Goal: Check status: Check status

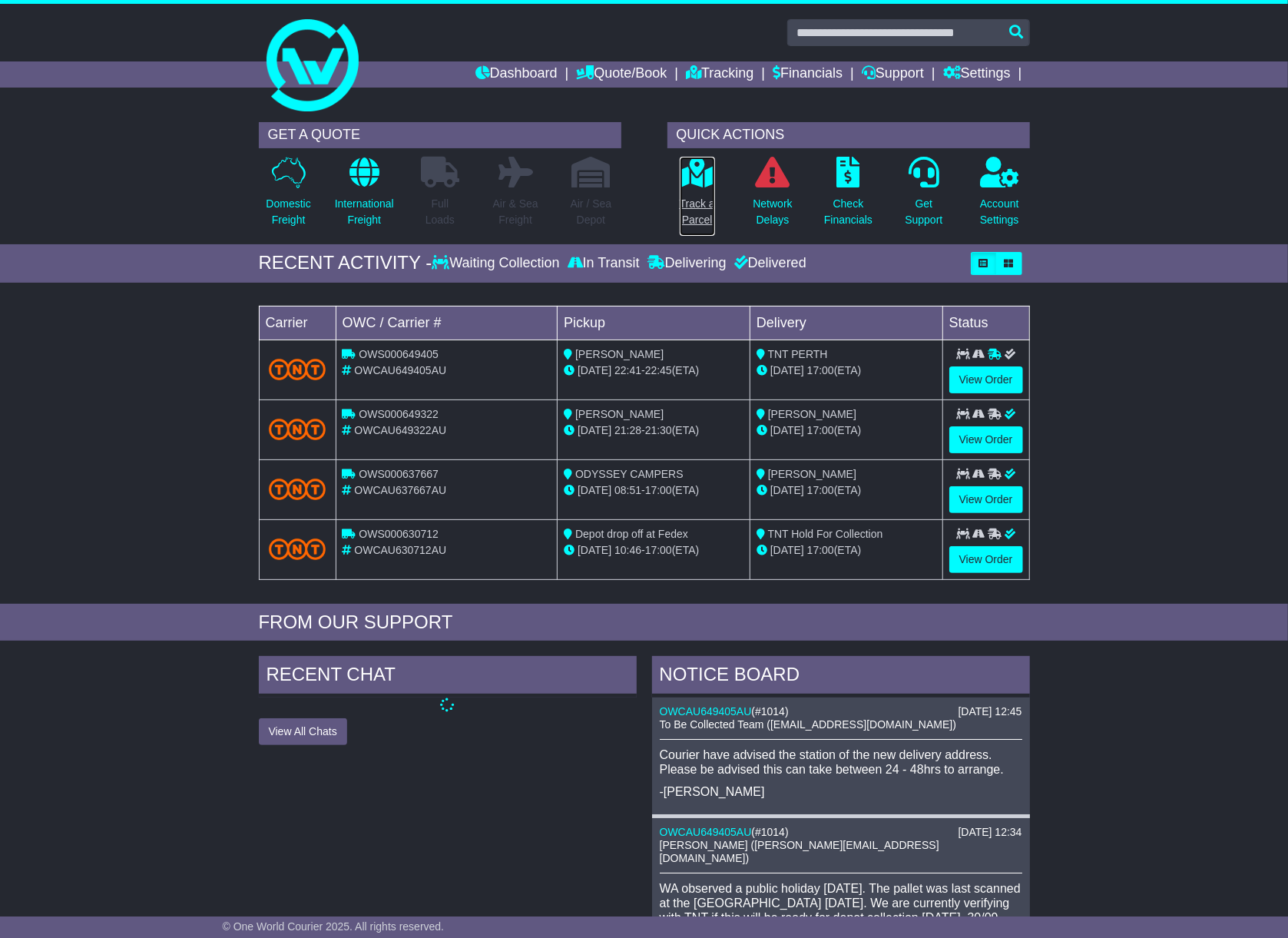
click at [708, 196] on p "Track a Parcel" at bounding box center [698, 212] width 36 height 32
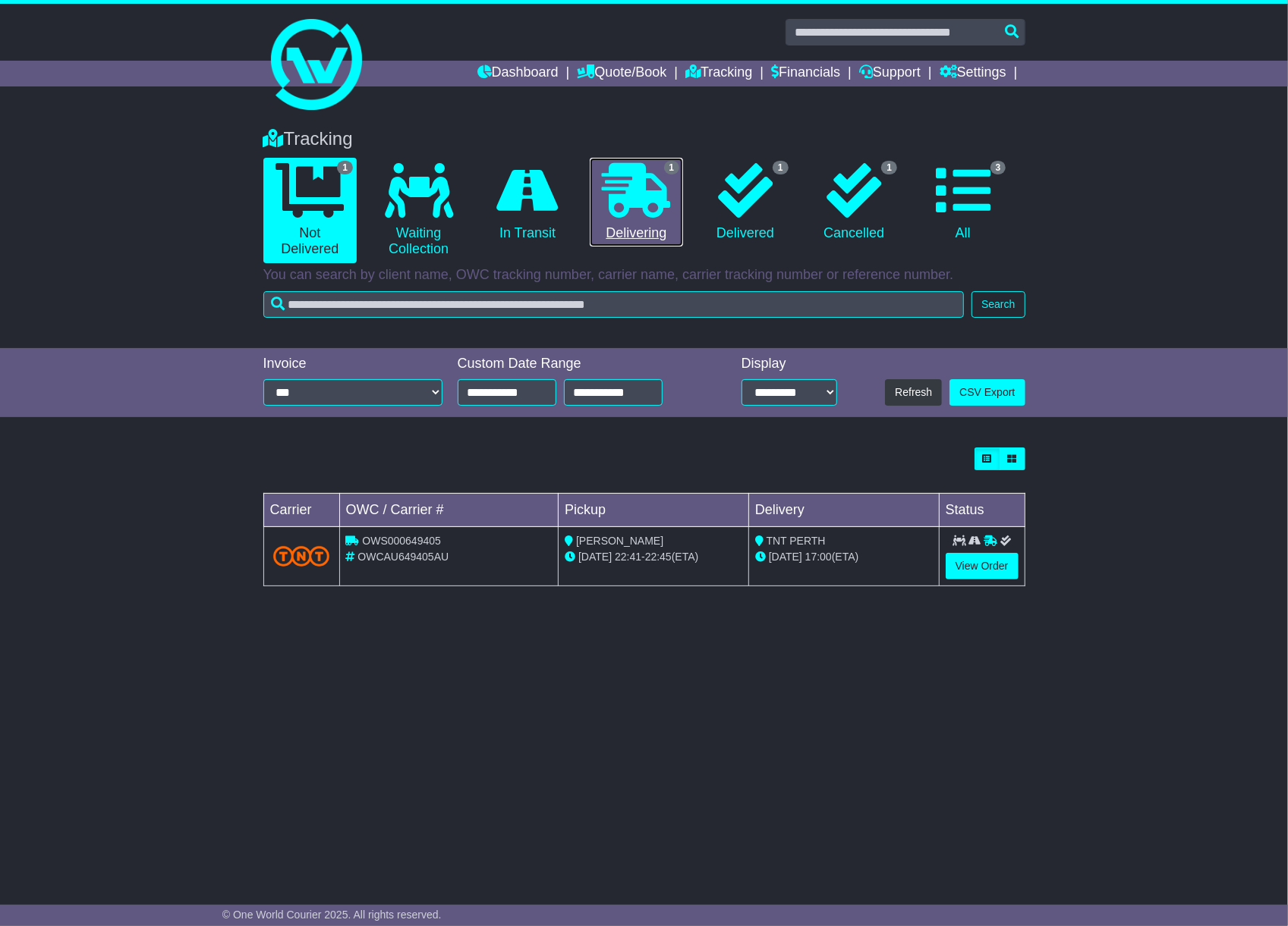
click at [662, 193] on icon at bounding box center [636, 190] width 69 height 55
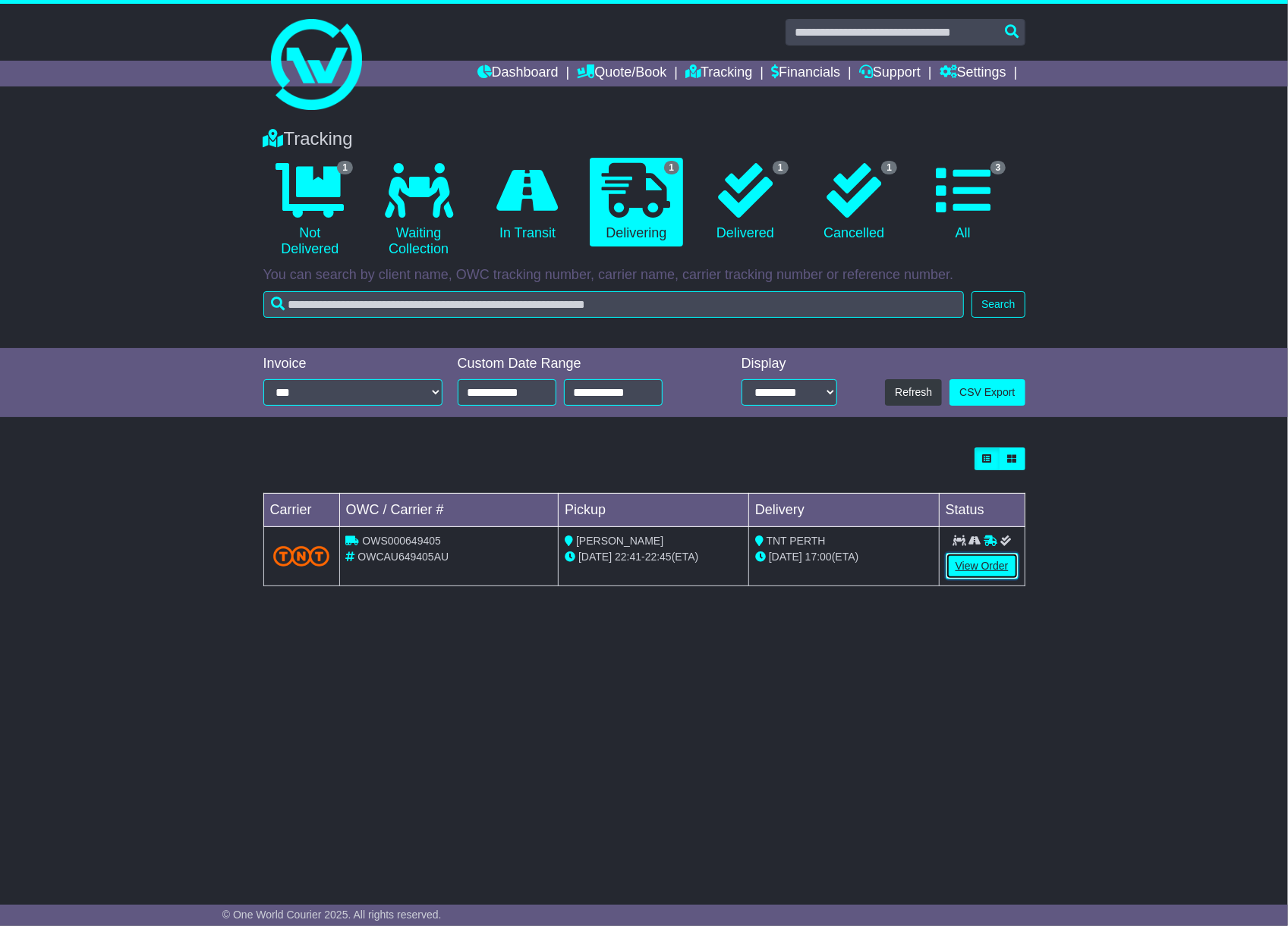
click at [997, 562] on link "View Order" at bounding box center [982, 566] width 73 height 27
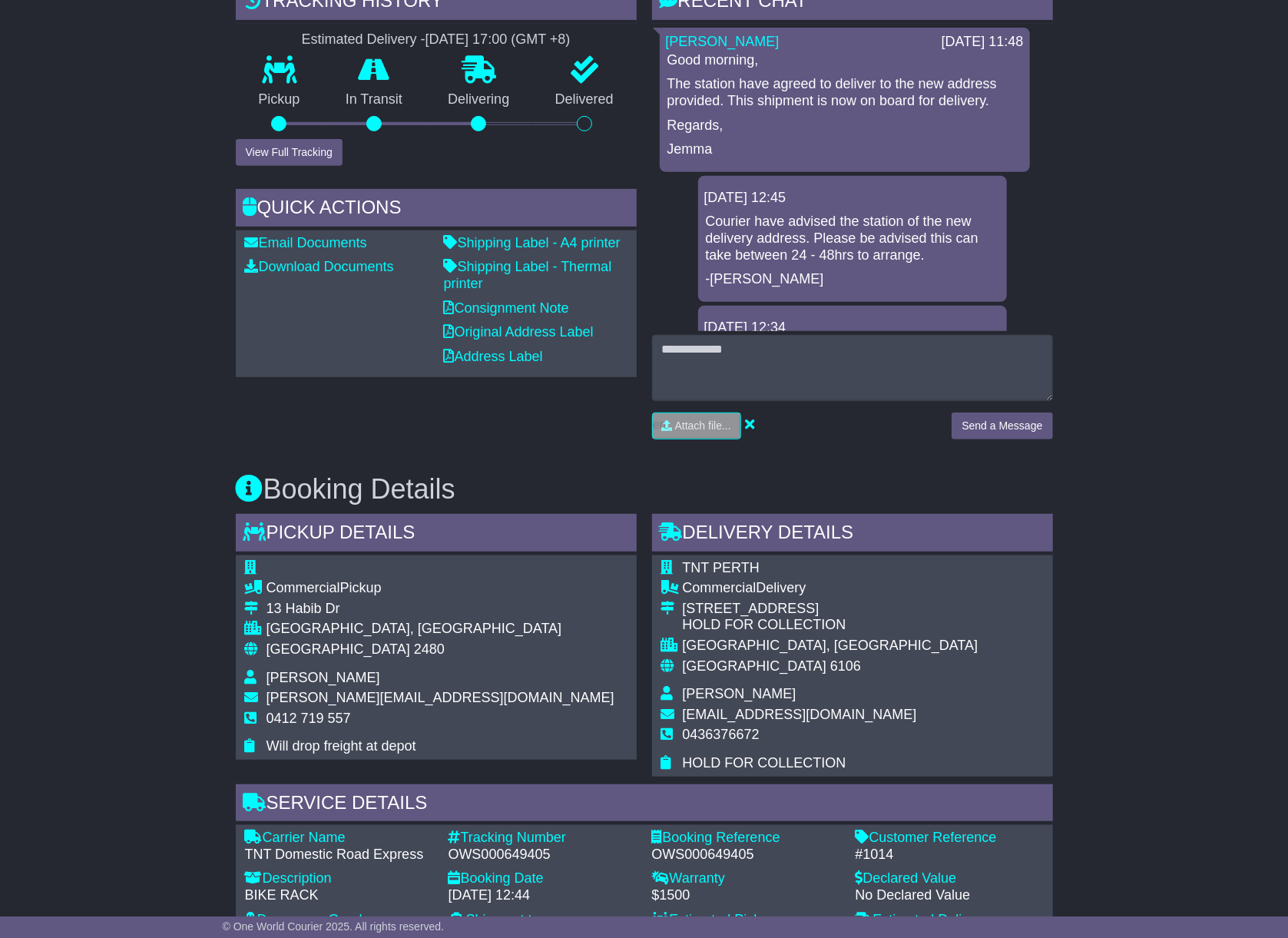
scroll to position [372, 0]
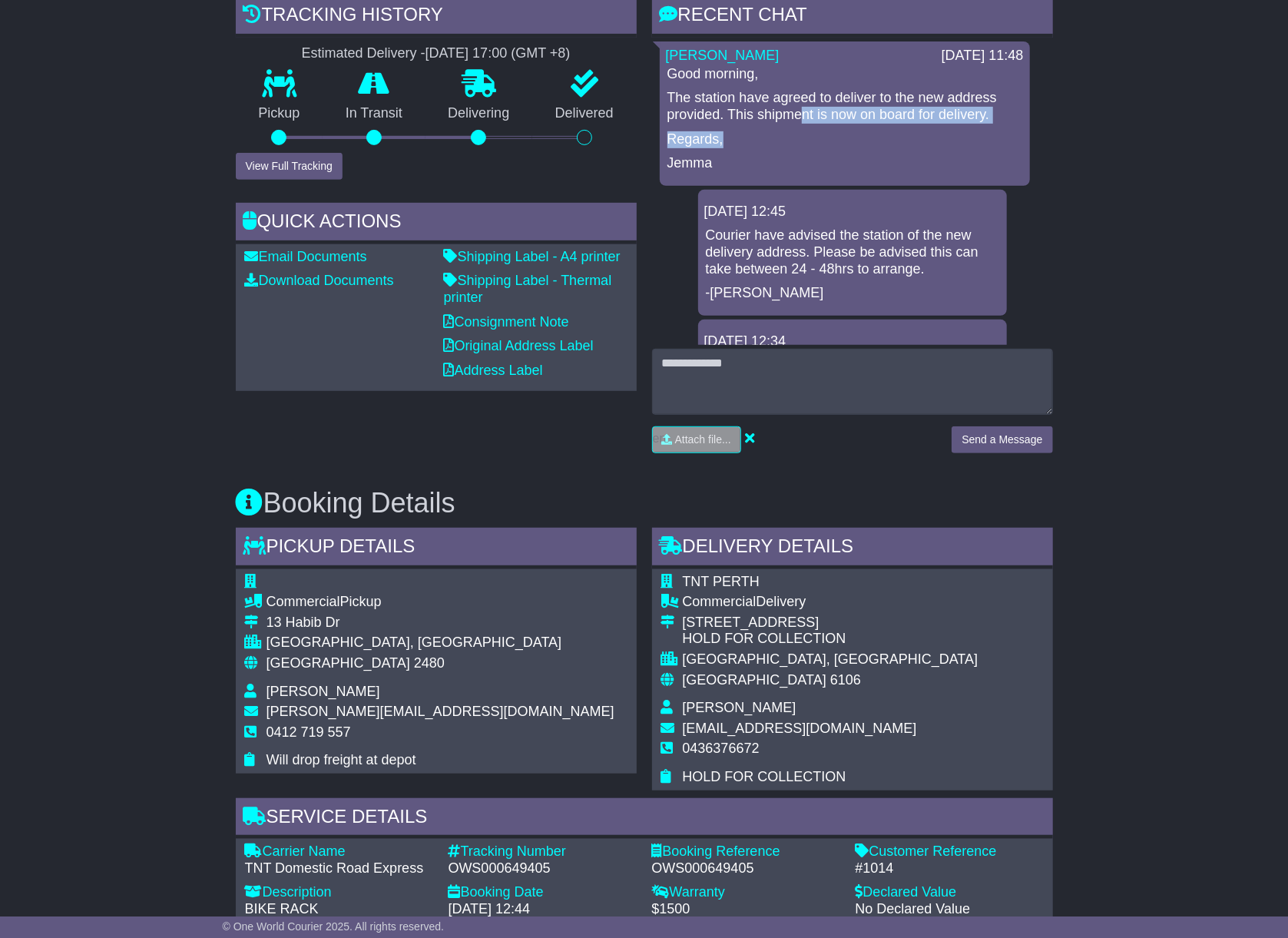
drag, startPoint x: 799, startPoint y: 112, endPoint x: 892, endPoint y: 121, distance: 93.4
click at [892, 121] on div "Good morning, The station have agreed to deliver to the new address provided. T…" at bounding box center [845, 118] width 358 height 106
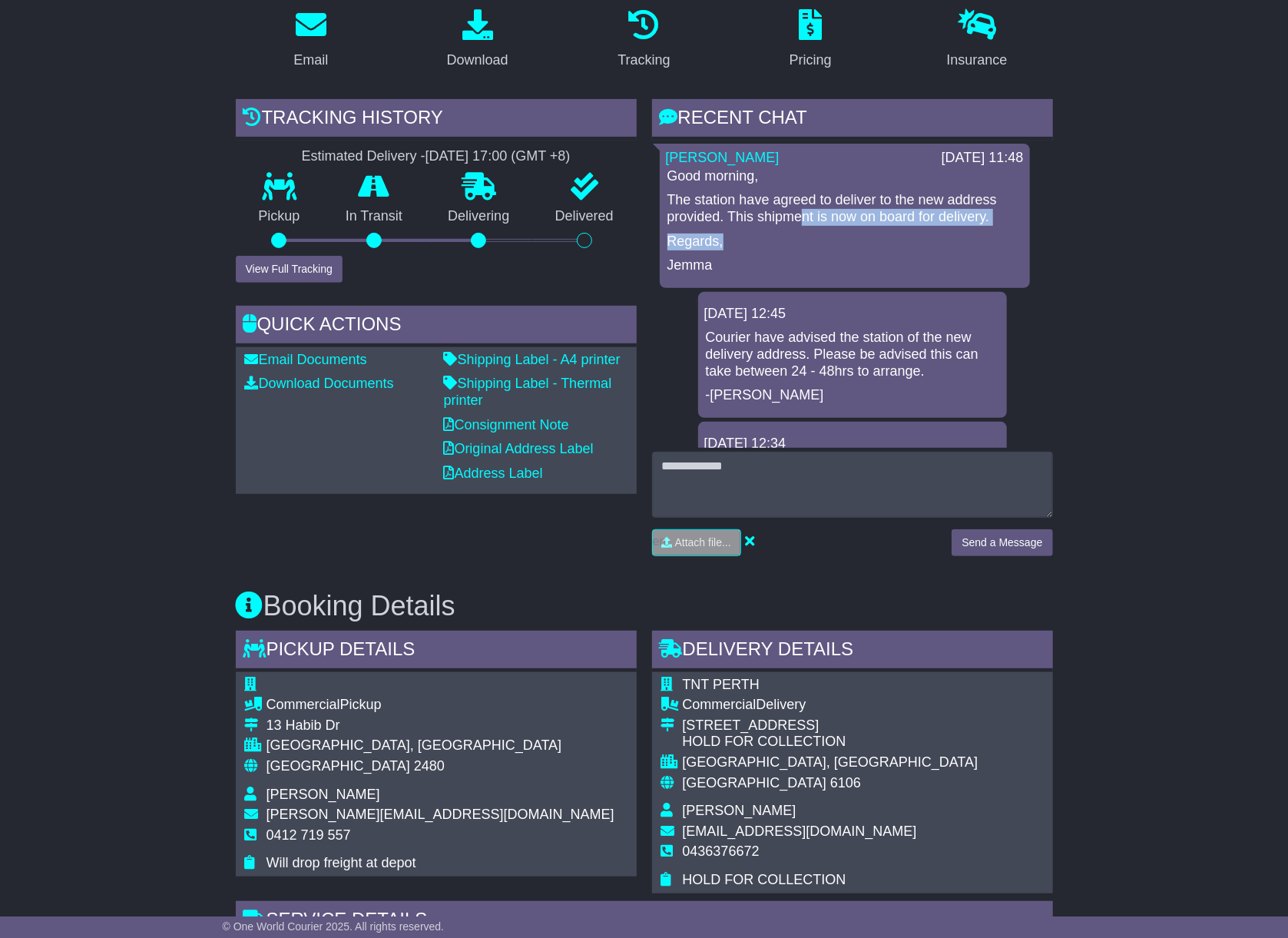
scroll to position [0, 0]
drag, startPoint x: 737, startPoint y: 197, endPoint x: 990, endPoint y: 218, distance: 253.9
click at [990, 218] on p "The station have agreed to deliver to the new address provided. This shipment i…" at bounding box center [846, 209] width 355 height 33
drag, startPoint x: 990, startPoint y: 218, endPoint x: 846, endPoint y: 242, distance: 146.0
click at [846, 242] on p "Regards," at bounding box center [846, 242] width 355 height 17
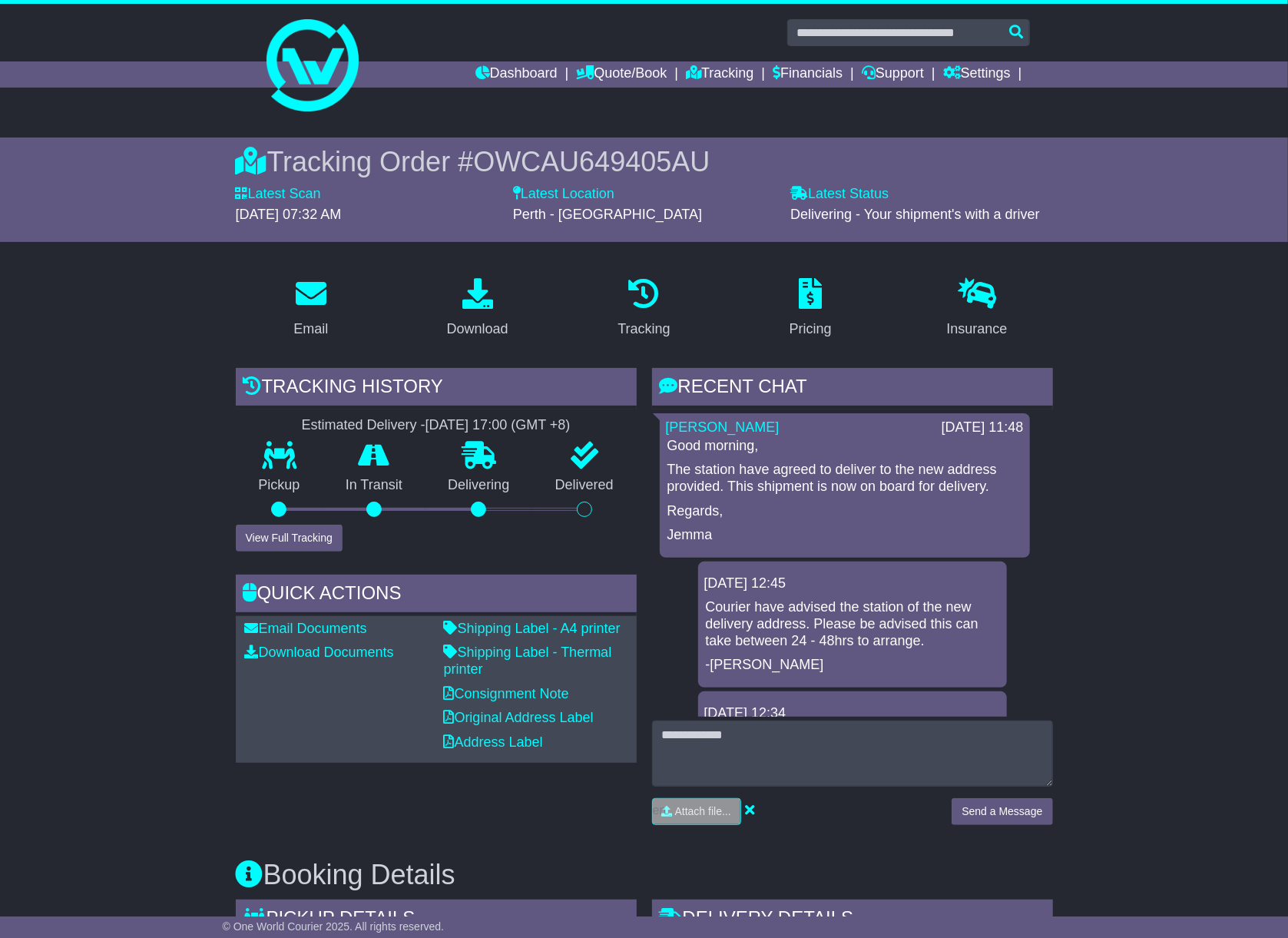
click at [549, 160] on span "OWCAU649405AU" at bounding box center [592, 162] width 237 height 32
click at [551, 160] on span "OWCAU649405AU" at bounding box center [592, 162] width 237 height 32
copy span "OWCAU649405AU"
